Goal: Check status: Verify the current state of an ongoing process or item

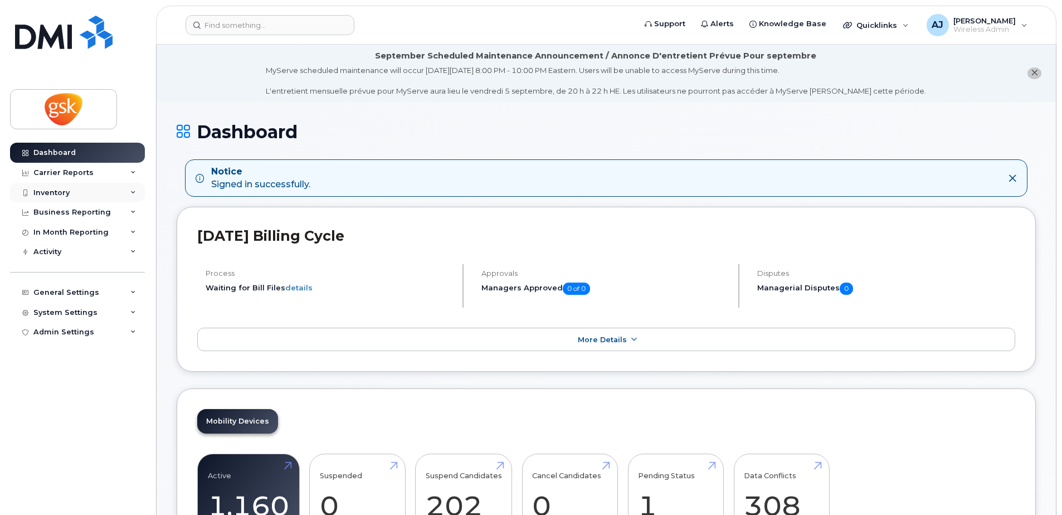
click at [58, 192] on div "Inventory" at bounding box center [51, 192] width 36 height 9
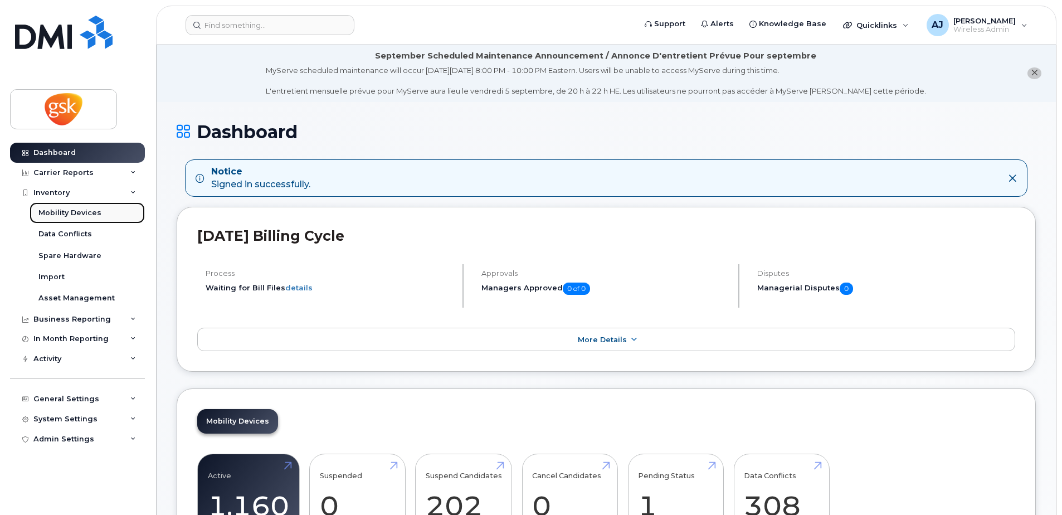
click at [65, 209] on div "Mobility Devices" at bounding box center [69, 213] width 63 height 10
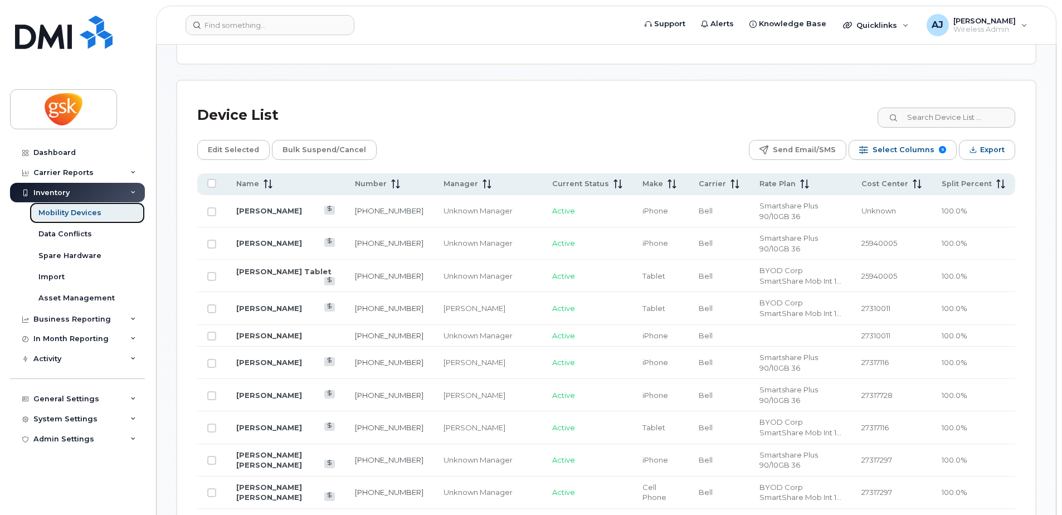
scroll to position [585, 0]
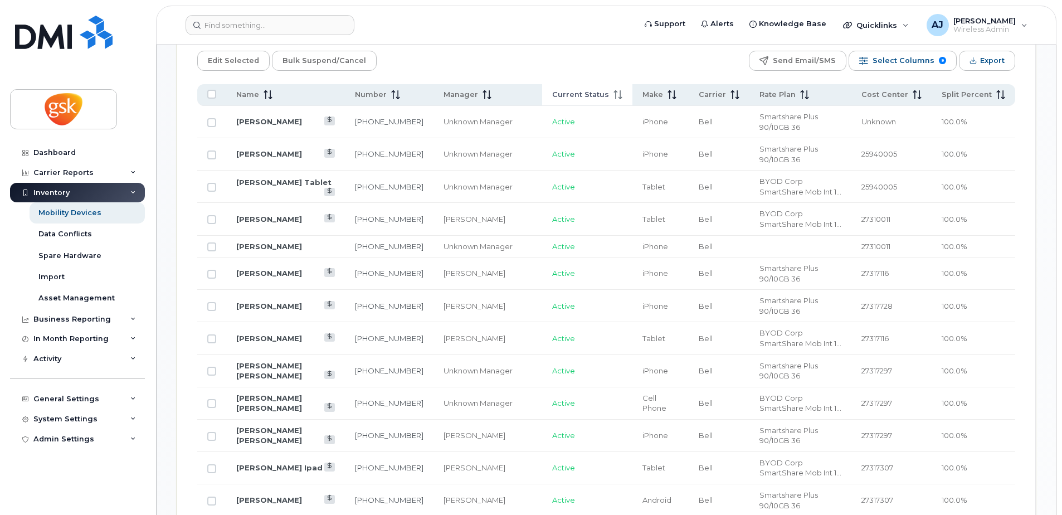
click at [585, 91] on span "Current Status" at bounding box center [580, 95] width 57 height 10
